Goal: Task Accomplishment & Management: Complete application form

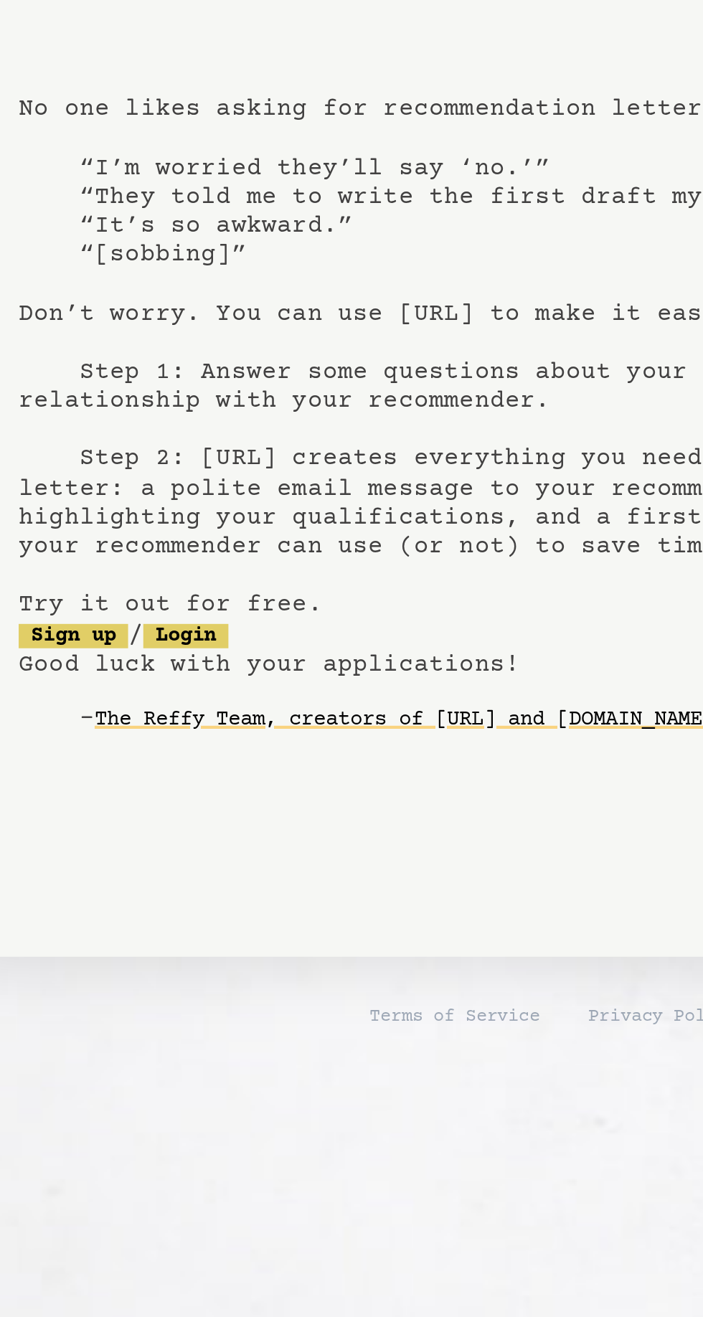
click at [198, 749] on link "Login" at bounding box center [178, 752] width 40 height 11
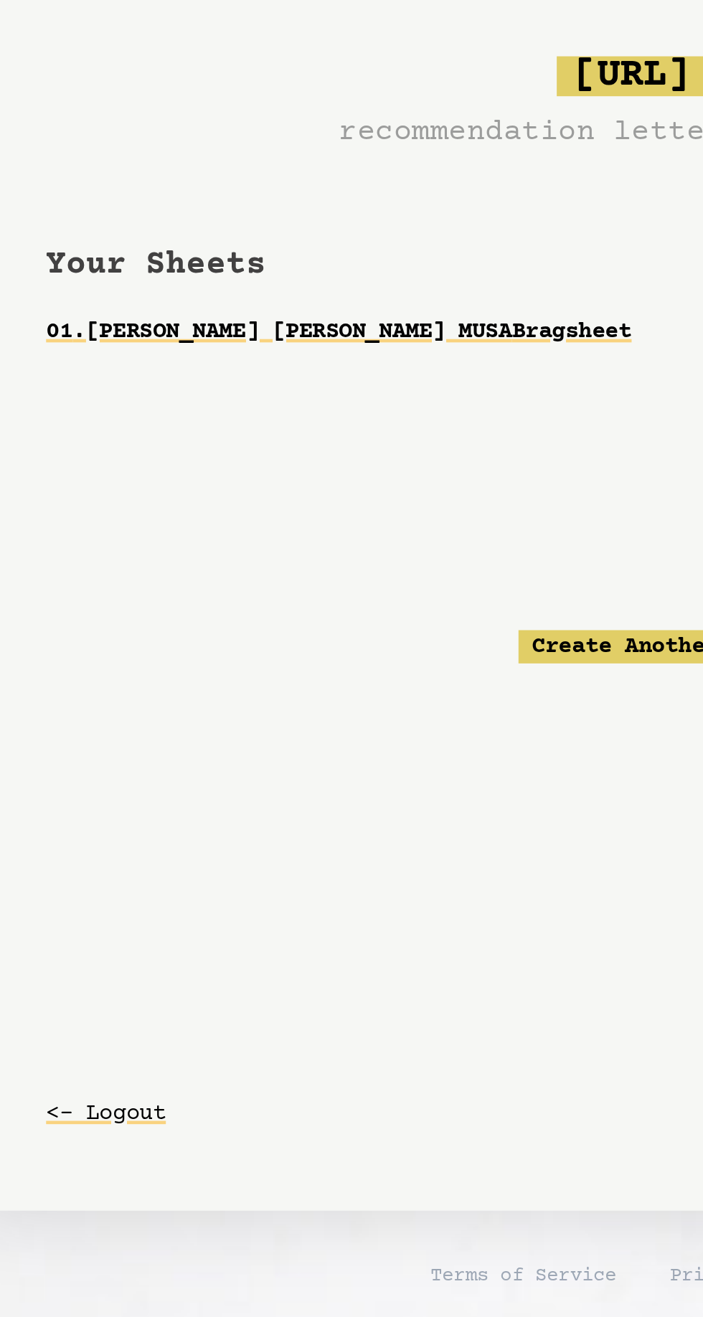
click at [340, 663] on link "Create Another." at bounding box center [352, 661] width 98 height 14
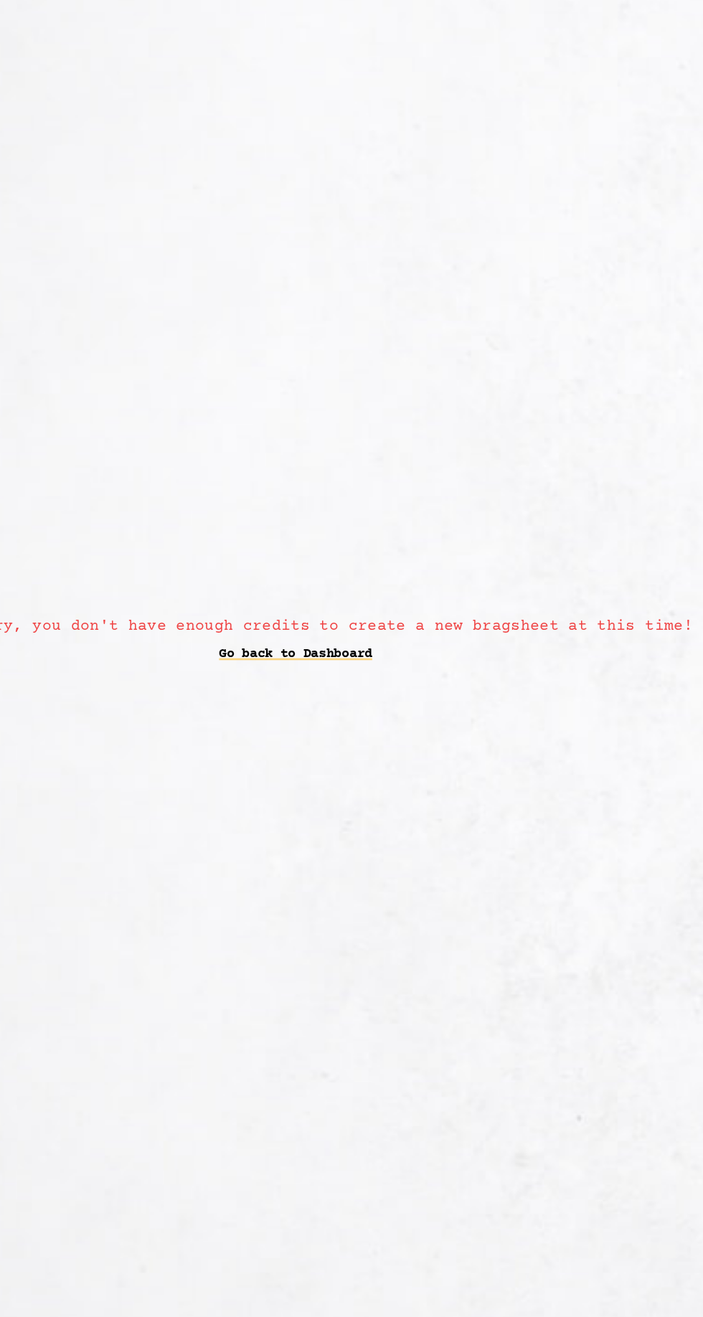
click at [361, 666] on link "Go back to Dashboard" at bounding box center [351, 667] width 115 height 26
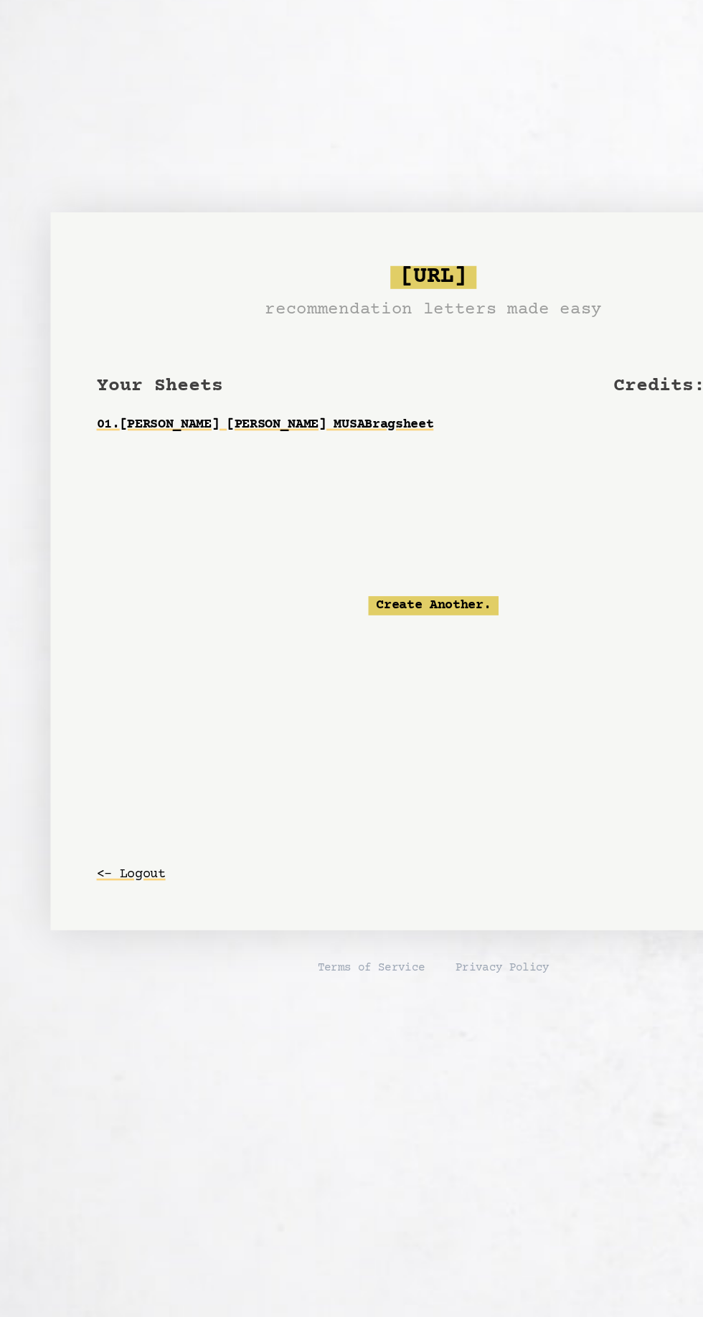
click at [280, 522] on link "01 . Dr MOHAMED MUKHTAR ELAWAD MUSA Bragsheet" at bounding box center [351, 526] width 505 height 26
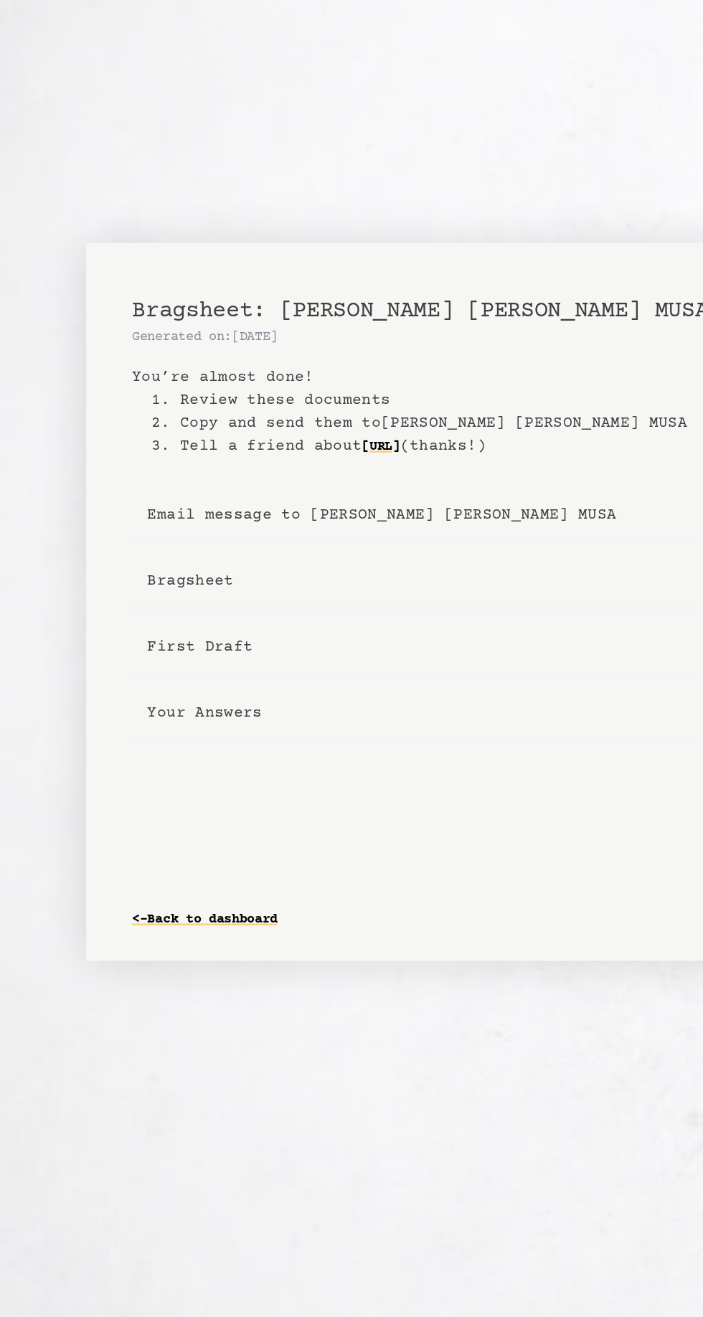
click at [161, 897] on link "<- Back to dashboard" at bounding box center [153, 896] width 109 height 23
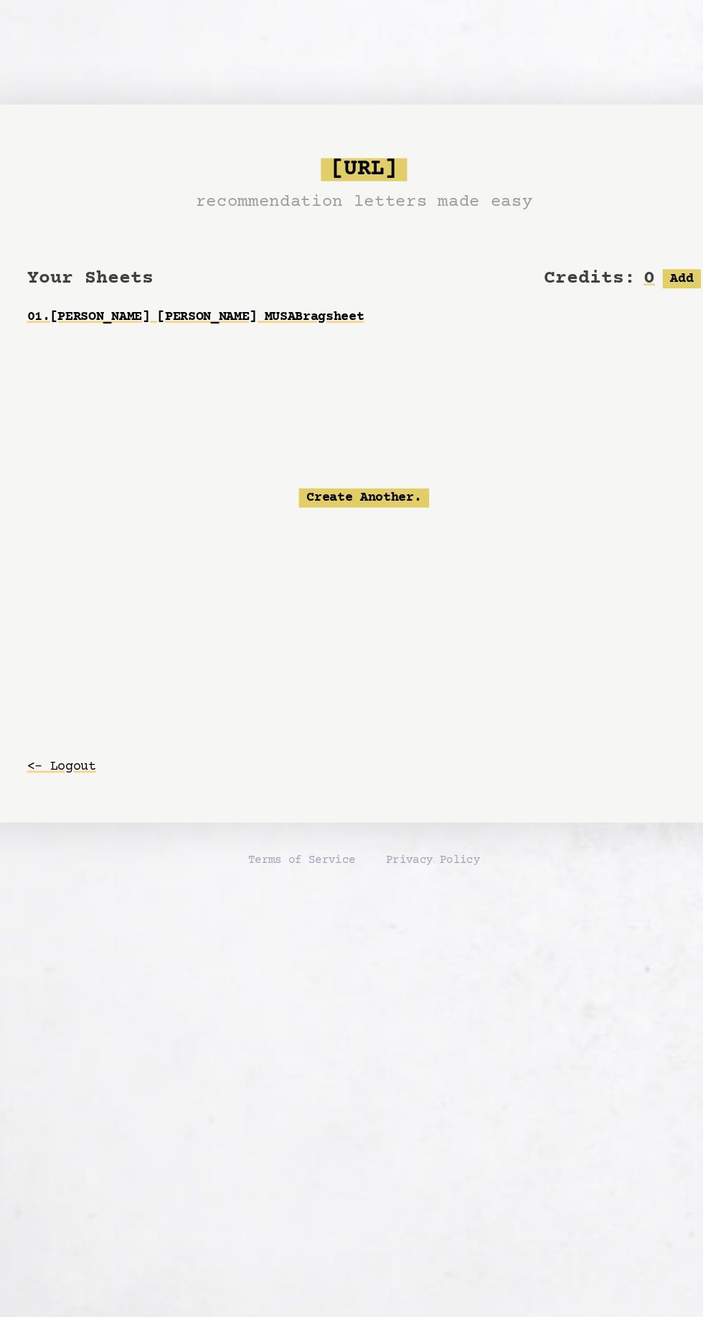
click at [345, 655] on link "Create Another." at bounding box center [352, 661] width 98 height 14
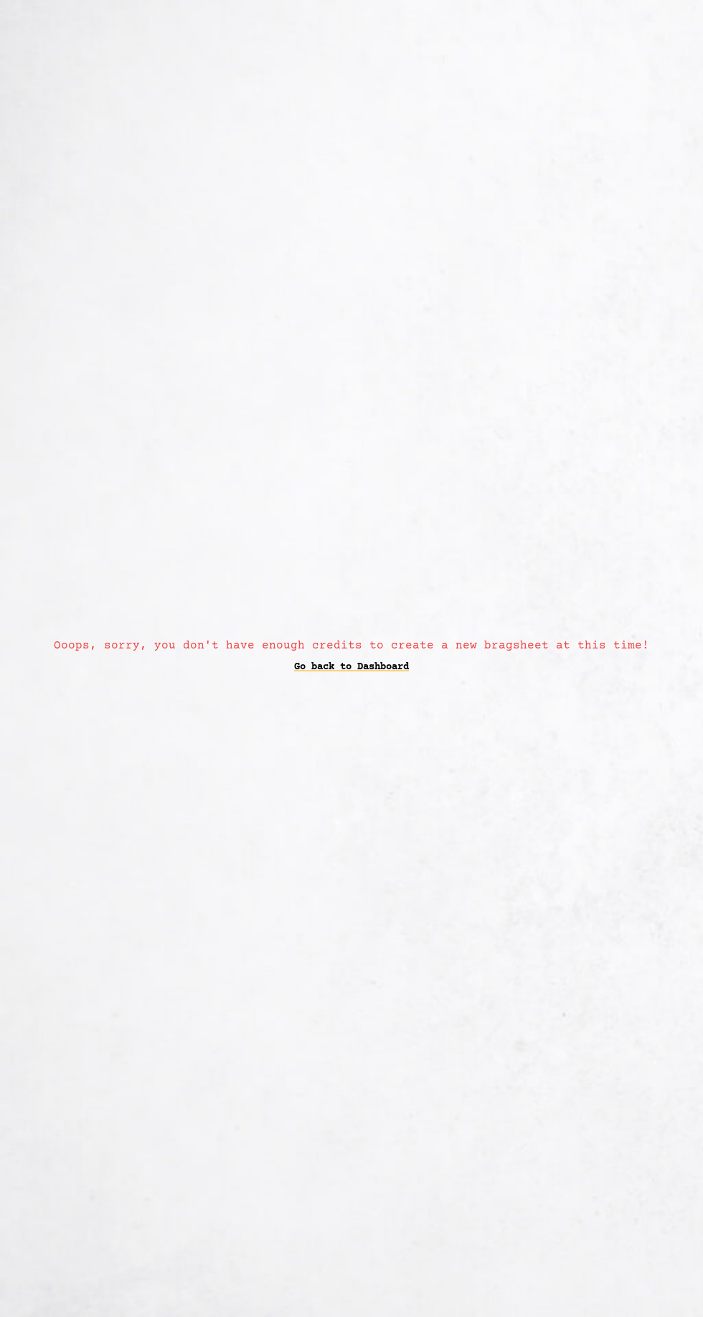
click at [372, 668] on link "Go back to Dashboard" at bounding box center [351, 667] width 115 height 26
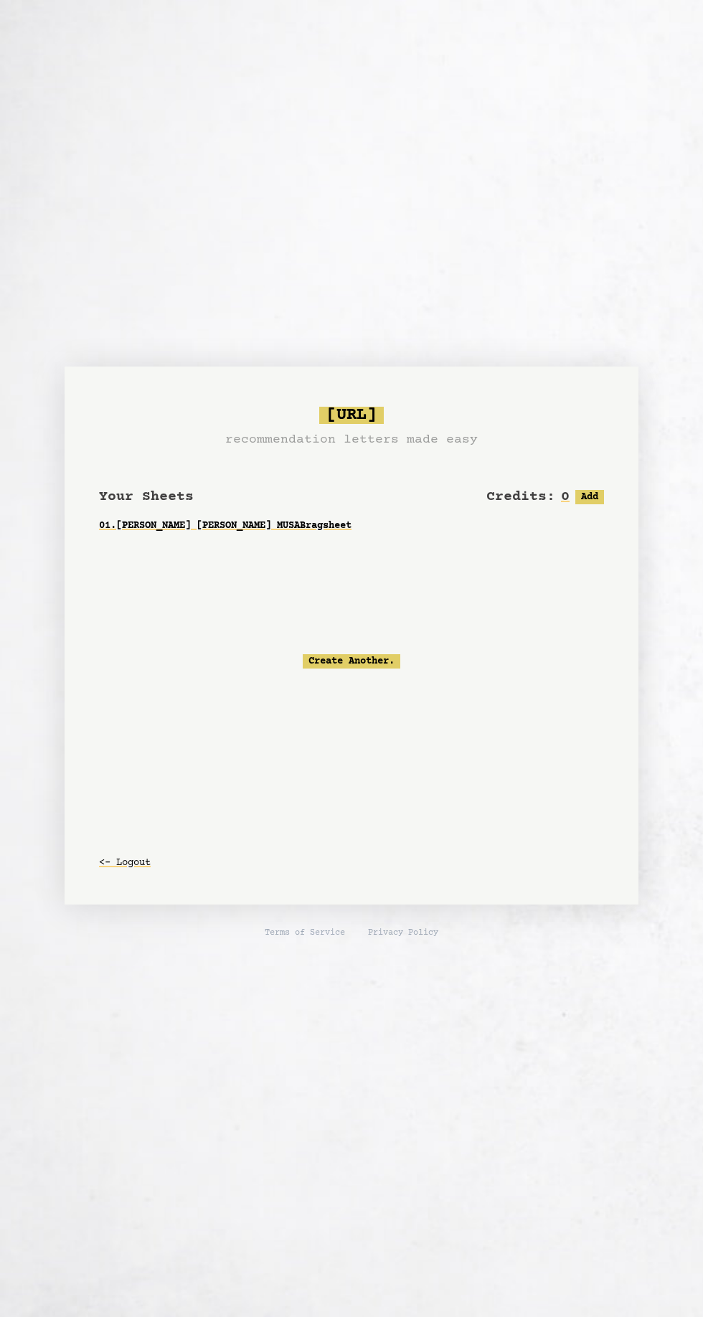
click at [115, 867] on button "<- Logout" at bounding box center [125, 863] width 52 height 26
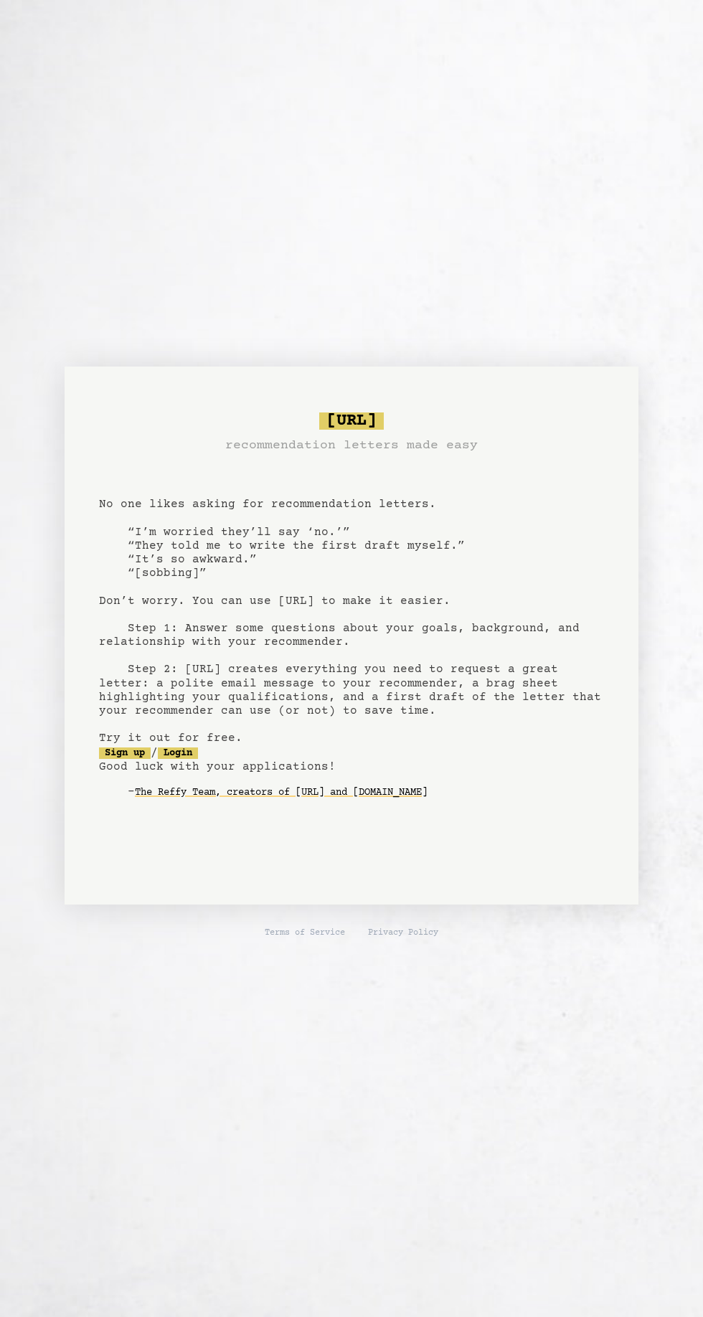
click at [194, 752] on link "Login" at bounding box center [178, 752] width 40 height 11
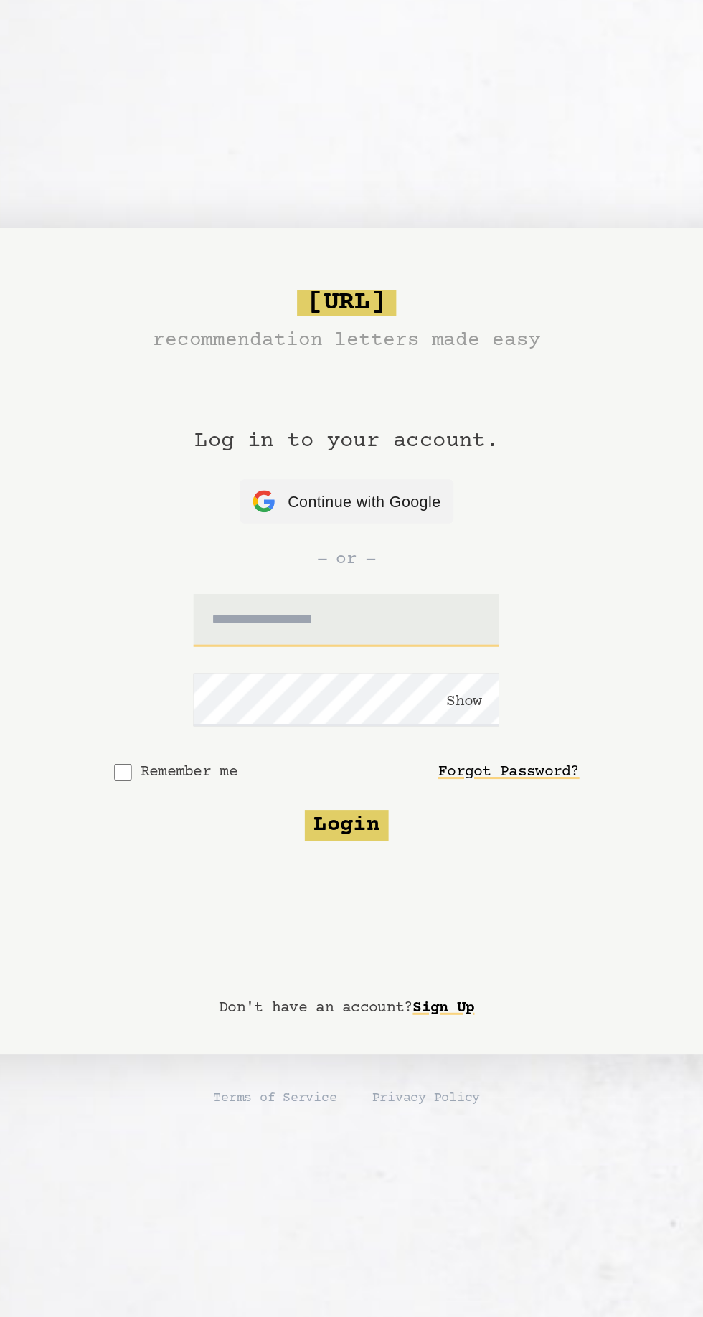
click at [384, 622] on input "text" at bounding box center [351, 622] width 199 height 34
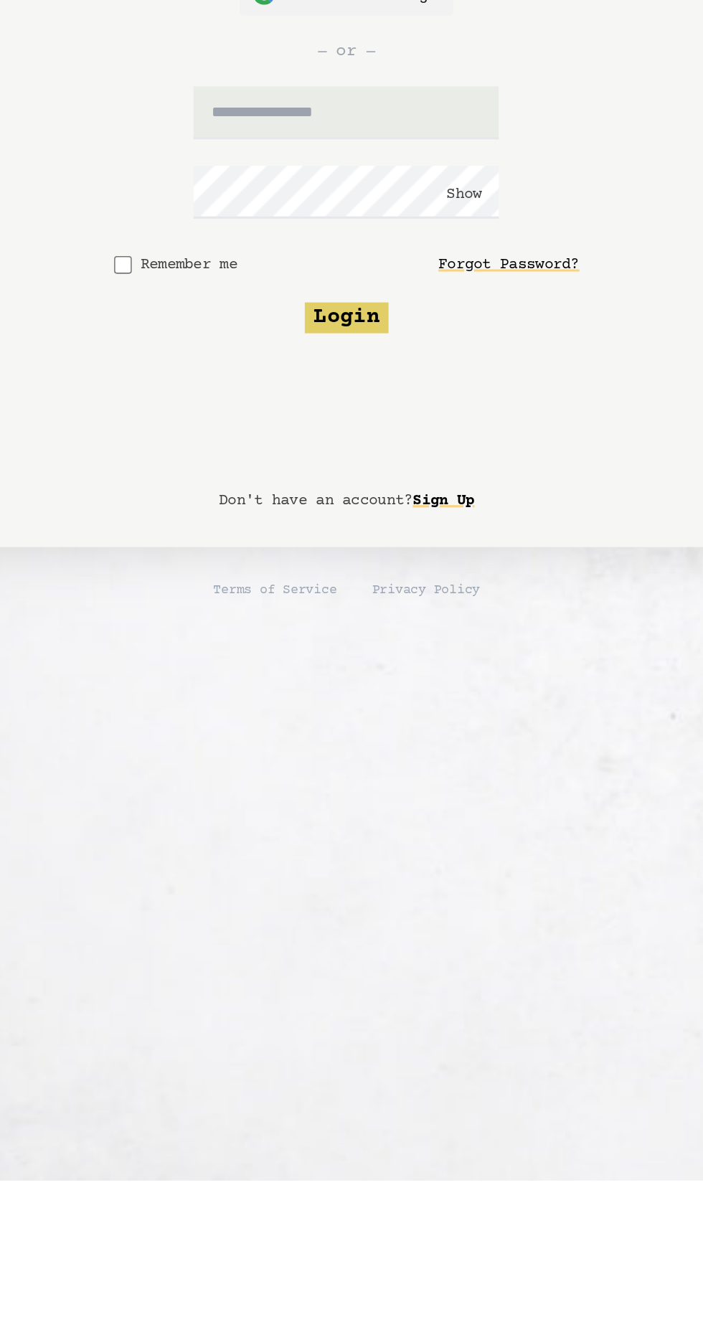
click at [368, 749] on button "Login" at bounding box center [351, 755] width 55 height 20
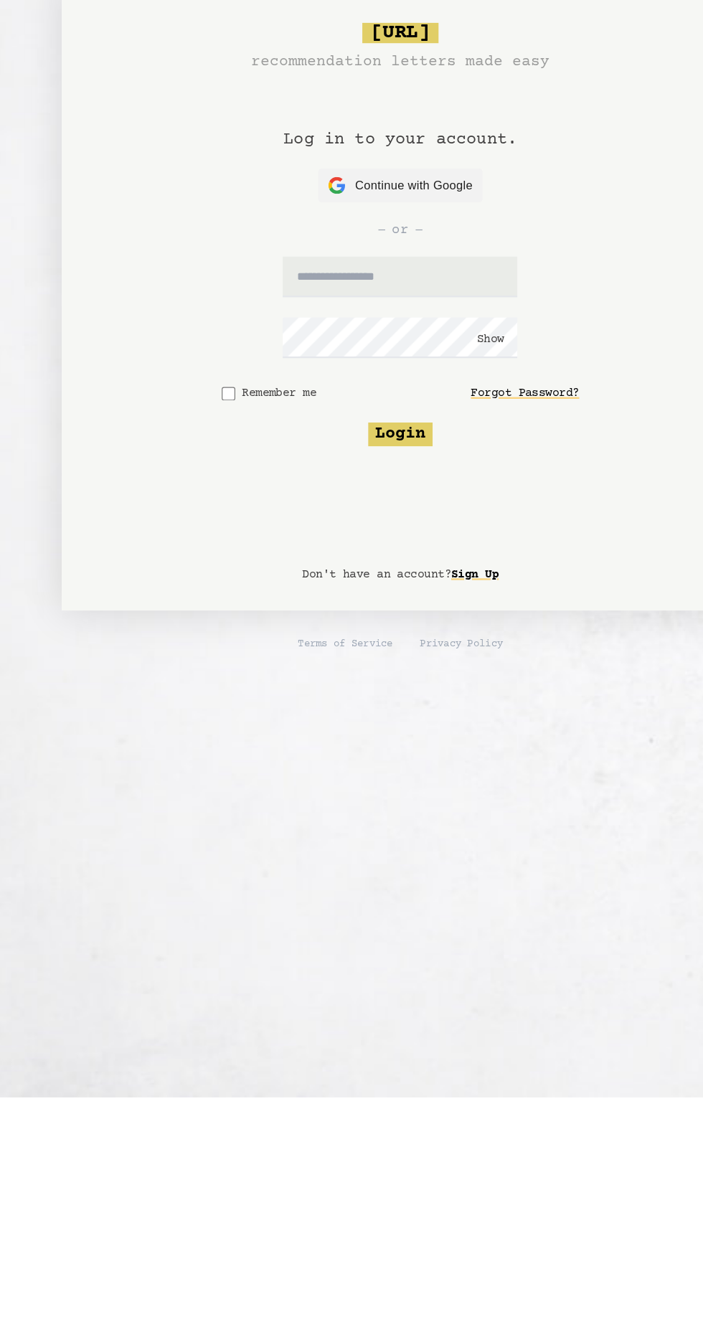
click at [516, 790] on div "bragsheet.ai recommendation letters made easy Log in to your account. Continue …" at bounding box center [352, 635] width 574 height 538
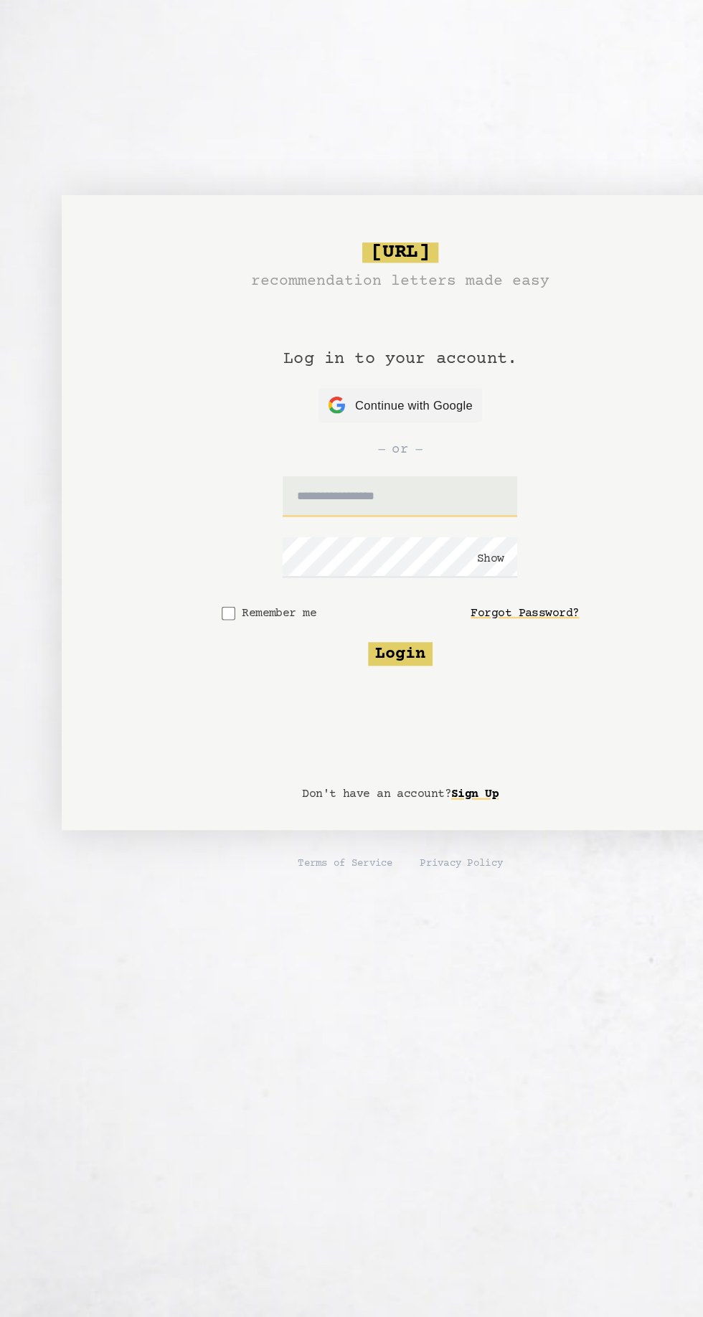
click at [361, 621] on input "text" at bounding box center [351, 622] width 199 height 34
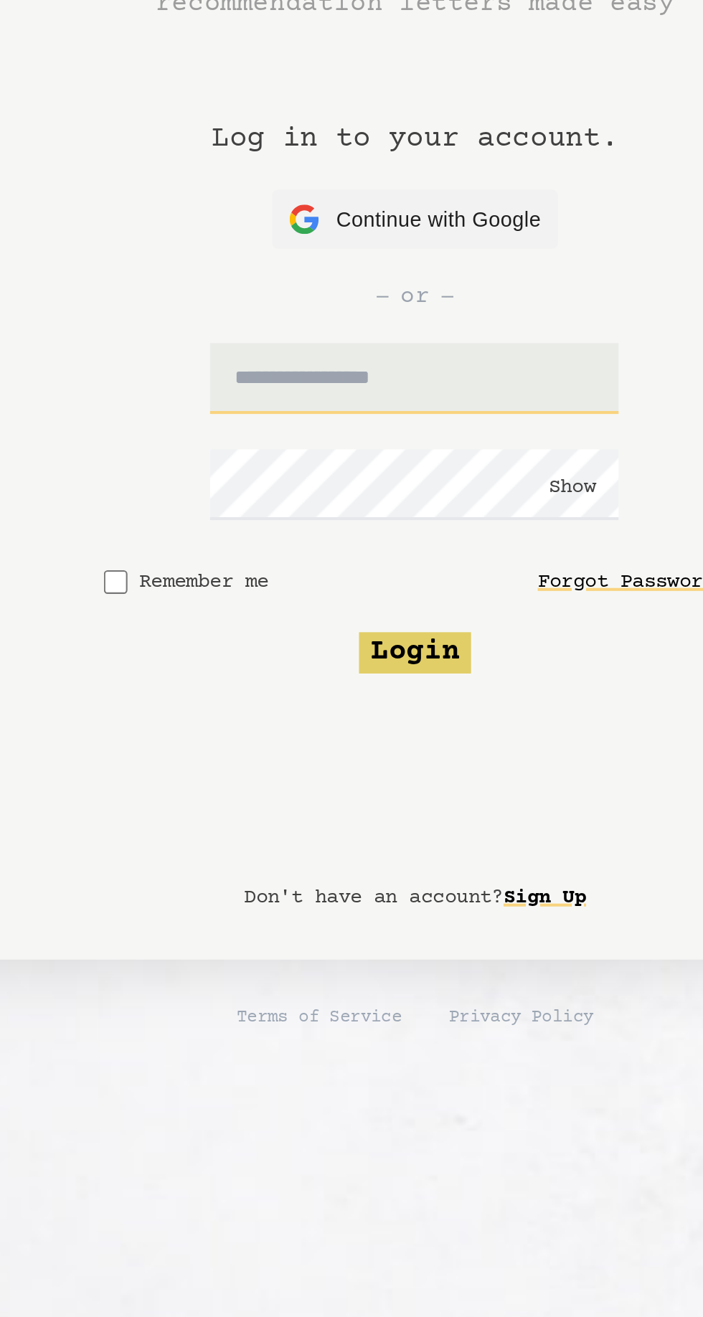
click at [397, 625] on input "text" at bounding box center [351, 622] width 199 height 34
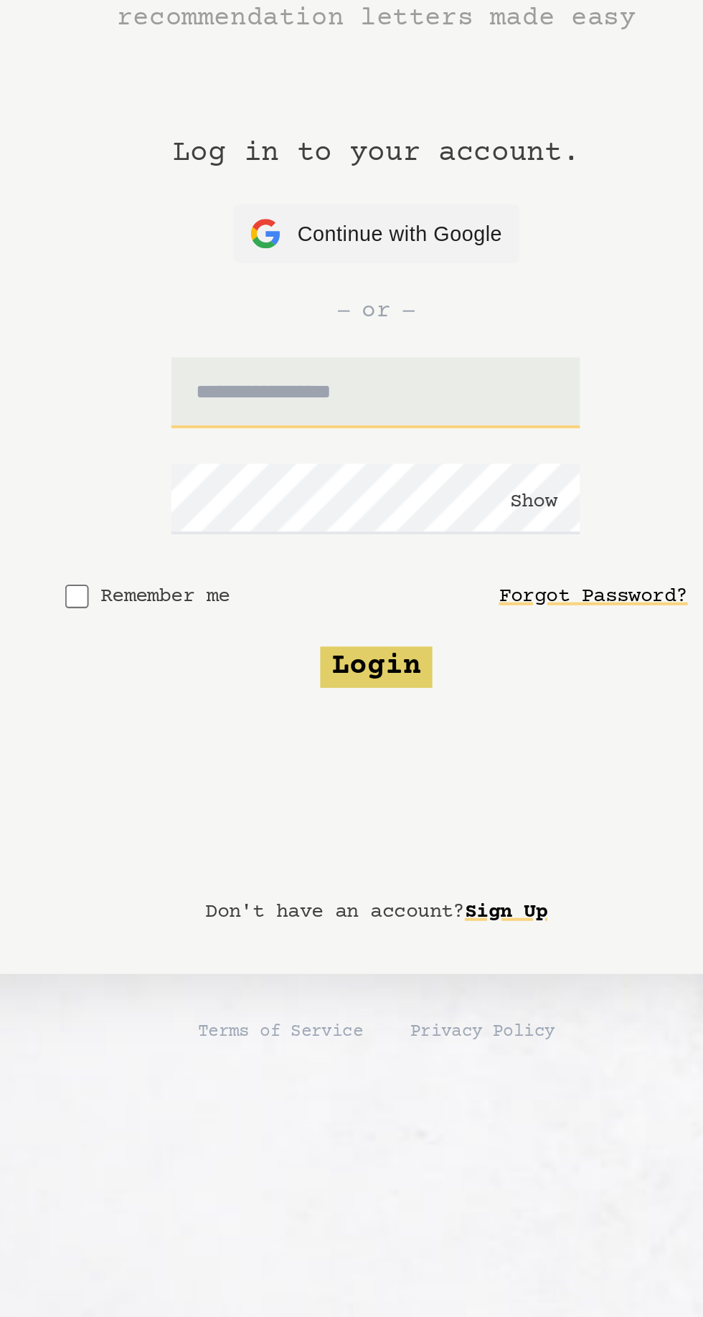
click at [389, 623] on input "text" at bounding box center [351, 622] width 199 height 34
click at [397, 621] on input "text" at bounding box center [351, 622] width 199 height 34
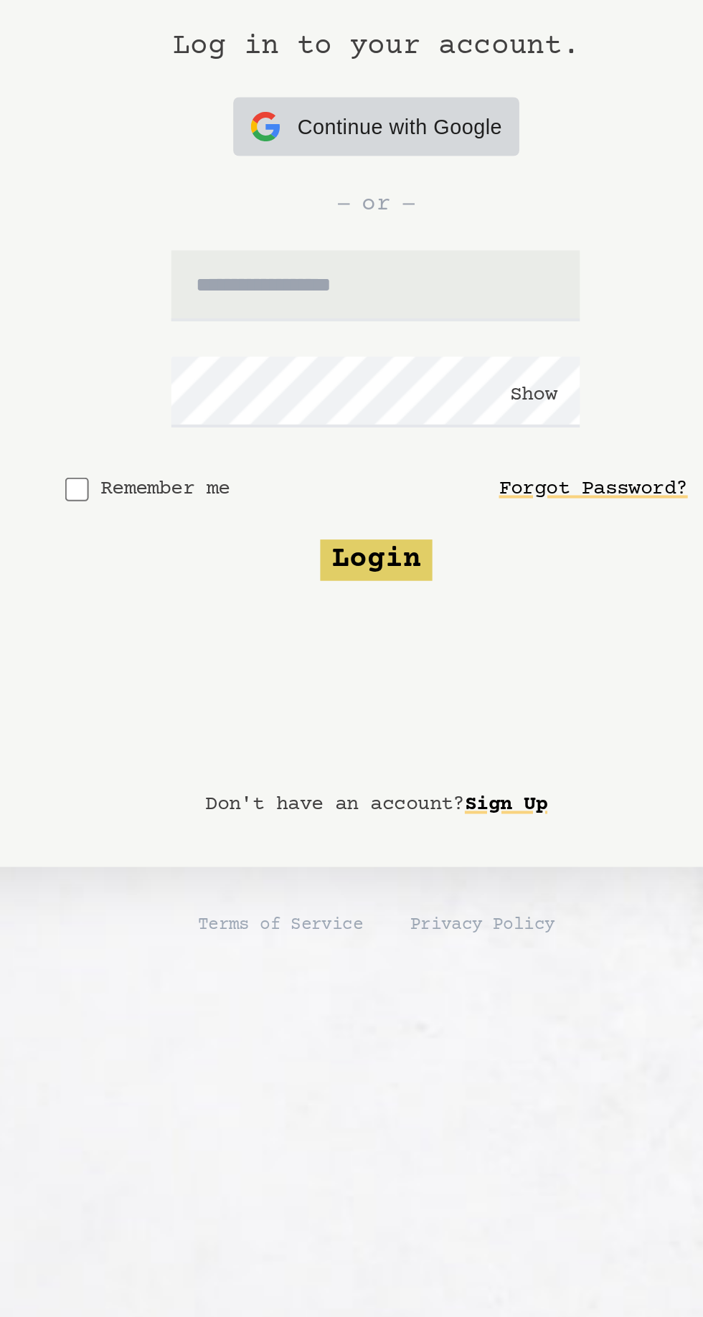
click at [383, 546] on span "Continue with Google" at bounding box center [363, 544] width 100 height 15
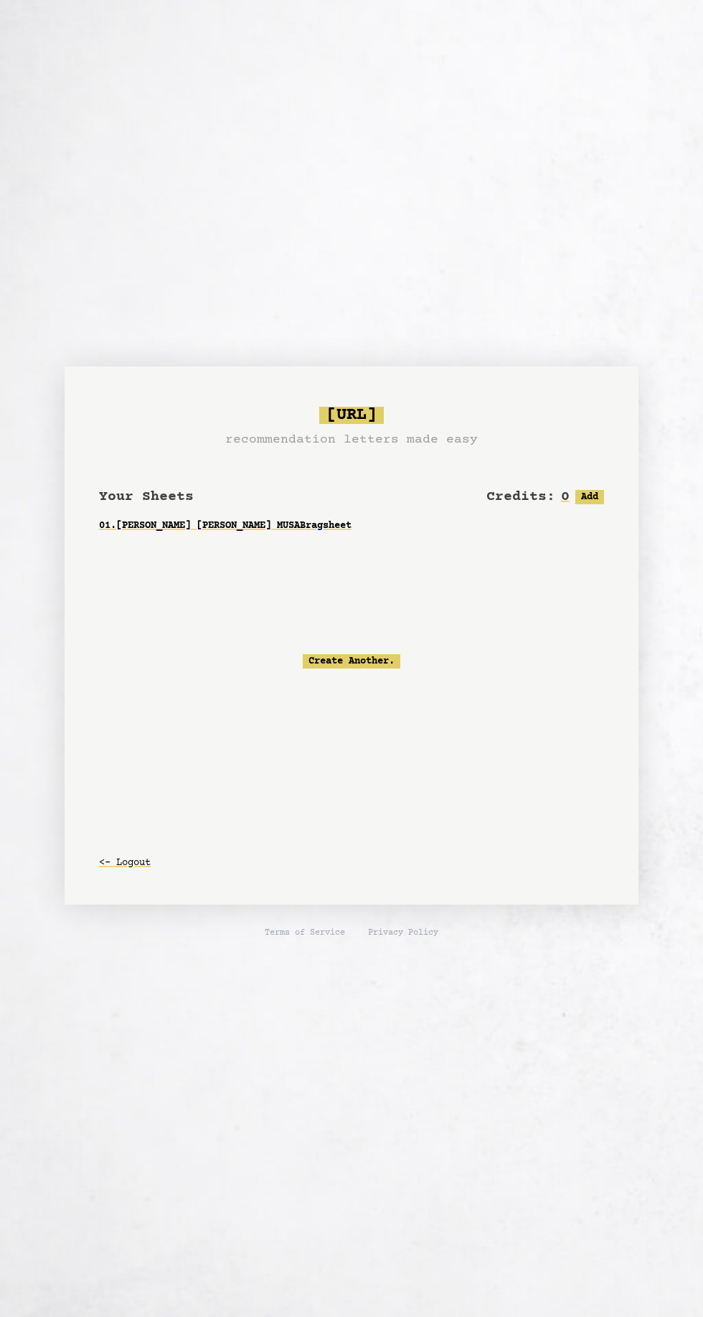
click at [376, 658] on link "Create Another." at bounding box center [352, 661] width 98 height 14
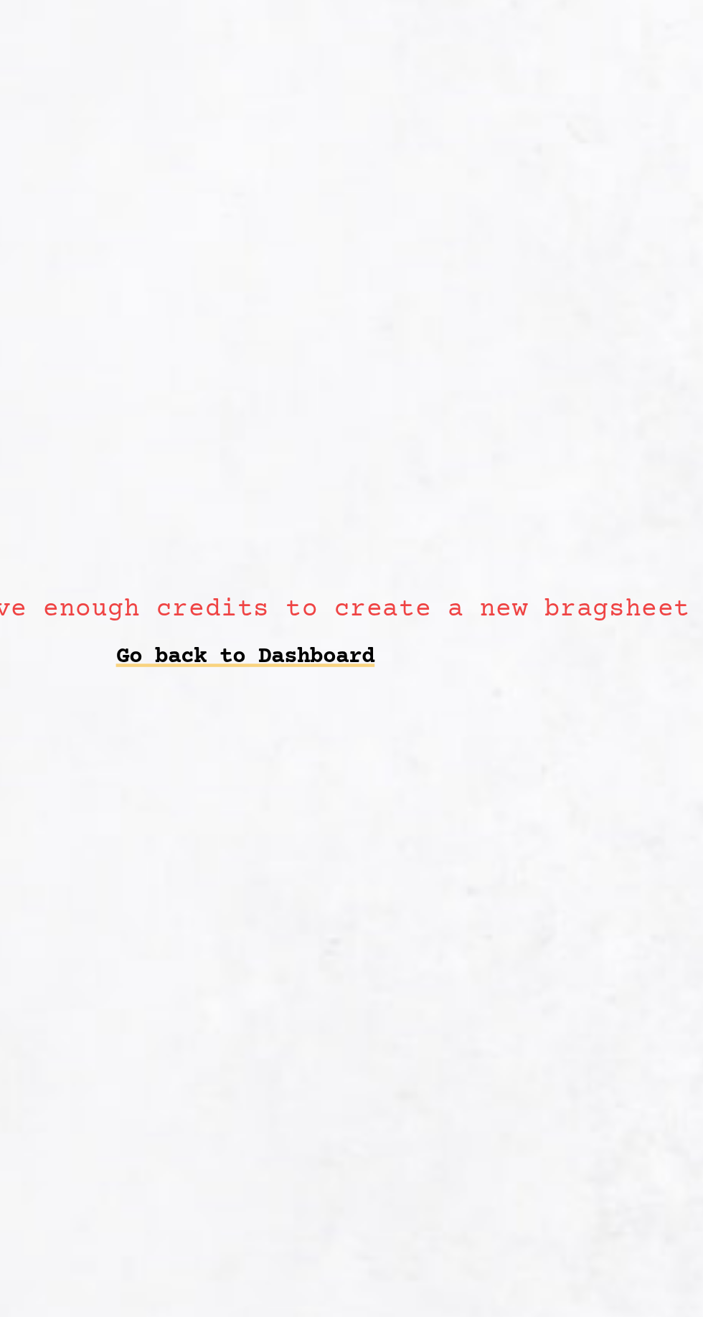
click at [381, 664] on link "Go back to Dashboard" at bounding box center [351, 667] width 115 height 26
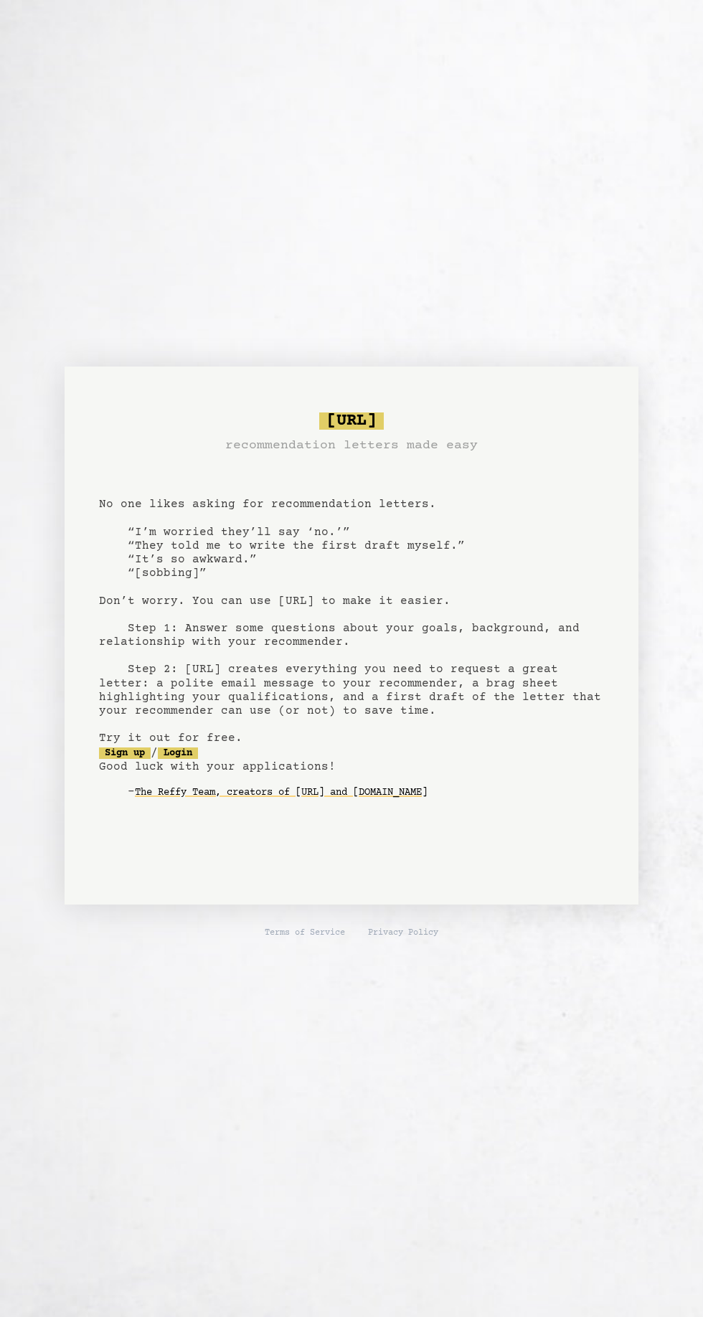
click at [198, 749] on link "Login" at bounding box center [178, 752] width 40 height 11
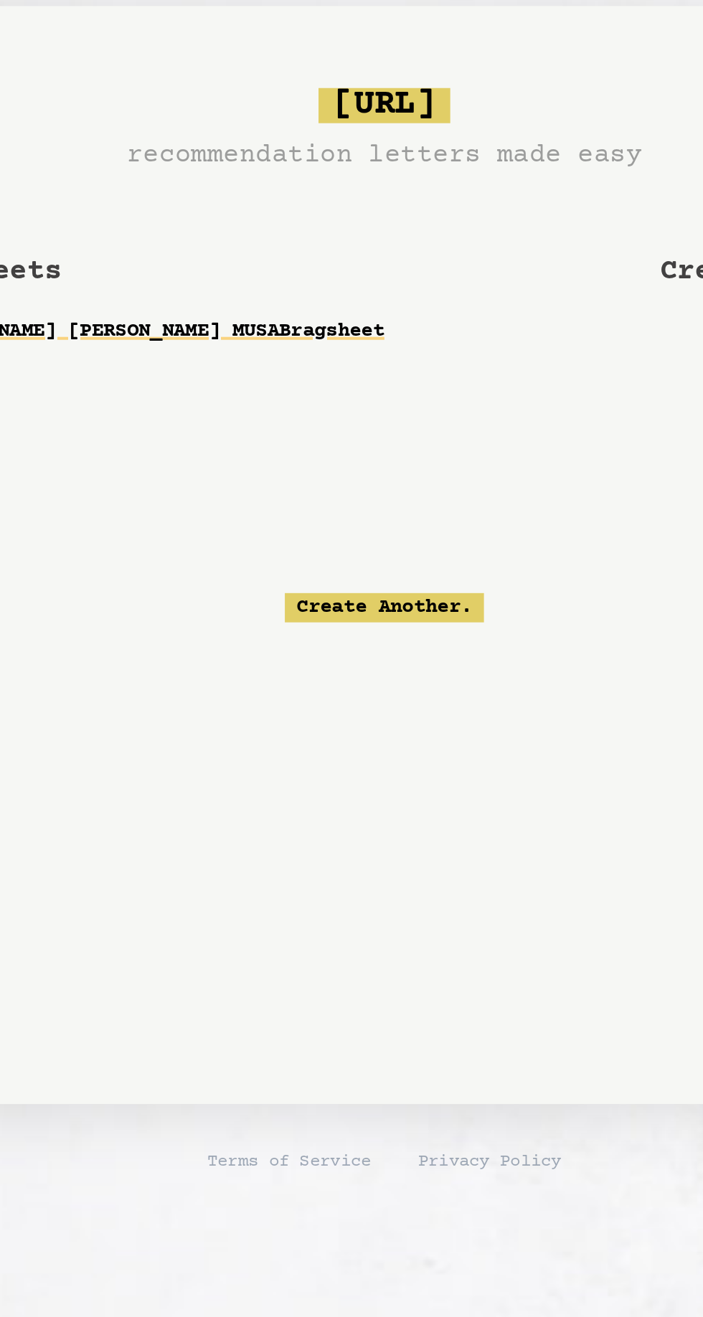
click at [348, 666] on link "Create Another." at bounding box center [352, 661] width 98 height 14
